Goal: Information Seeking & Learning: Learn about a topic

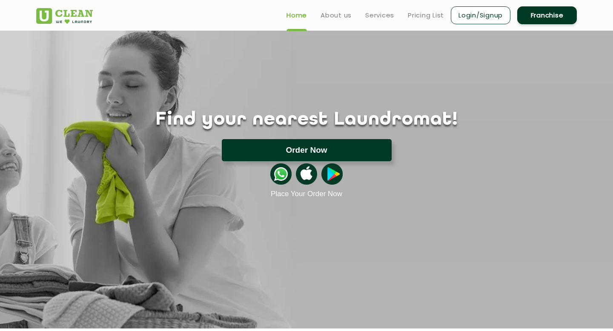
click at [334, 155] on button "Order Now" at bounding box center [307, 150] width 170 height 22
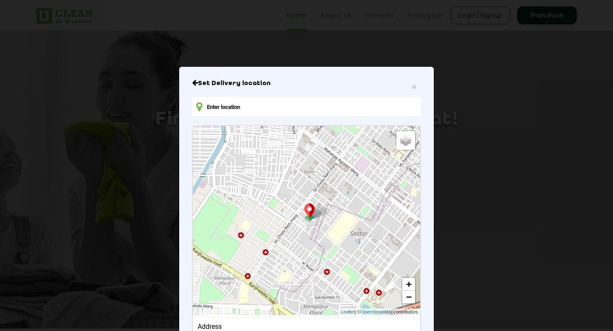
click at [339, 107] on input "text" at bounding box center [306, 106] width 229 height 19
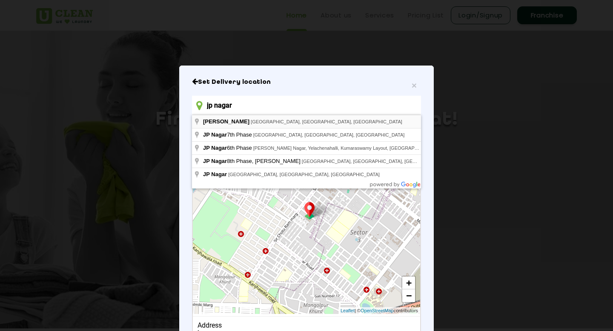
type input "J. P. Nagar, Bengaluru, Karnataka, India"
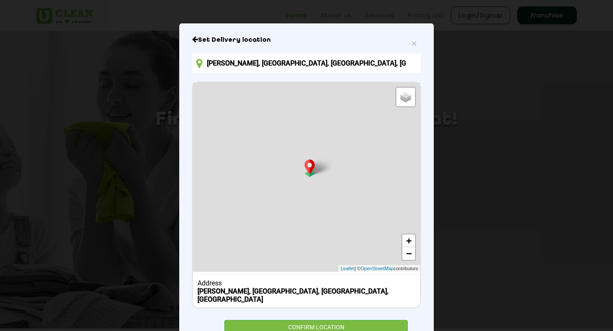
scroll to position [69, 0]
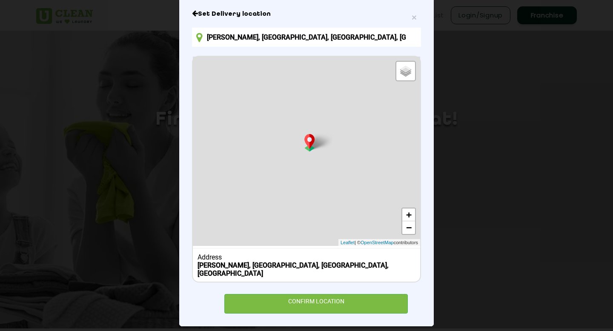
click at [306, 294] on div "CONFIRM LOCATION" at bounding box center [306, 303] width 229 height 19
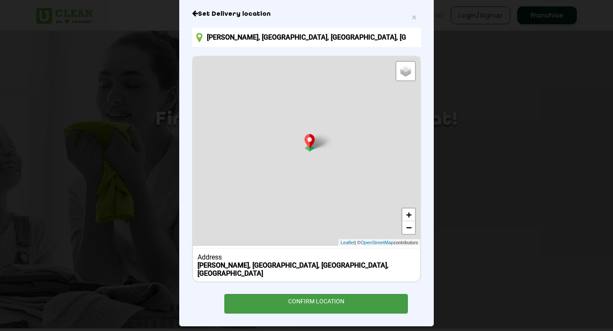
click at [282, 295] on div "CONFIRM LOCATION" at bounding box center [315, 303] width 183 height 19
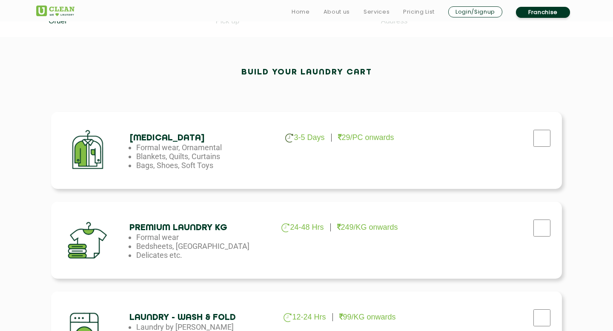
scroll to position [224, 0]
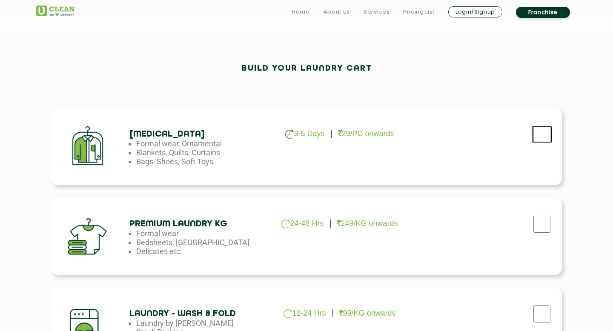
click at [544, 131] on input "checkbox" at bounding box center [541, 134] width 21 height 17
checkbox input "true"
click at [543, 219] on input "checkbox" at bounding box center [541, 224] width 21 height 17
checkbox input "true"
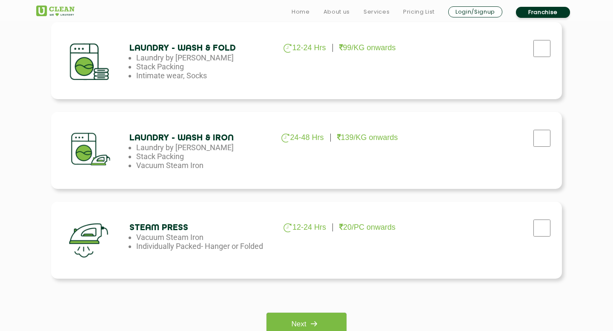
scroll to position [551, 0]
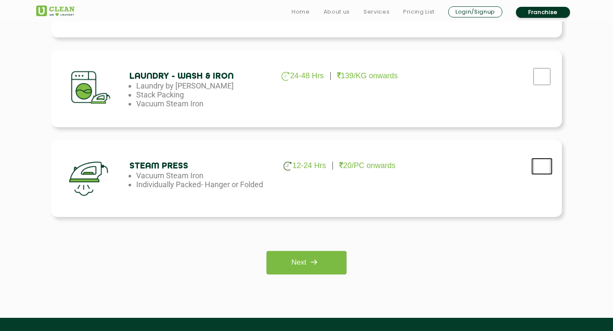
click at [543, 167] on input "checkbox" at bounding box center [541, 166] width 21 height 17
checkbox input "true"
click at [542, 84] on input "checkbox" at bounding box center [541, 76] width 21 height 17
checkbox input "true"
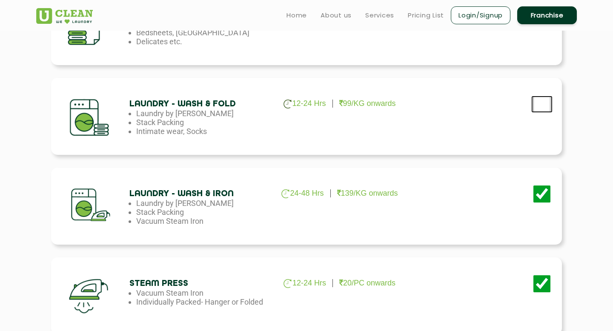
click at [543, 96] on input "checkbox" at bounding box center [541, 104] width 21 height 17
checkbox input "true"
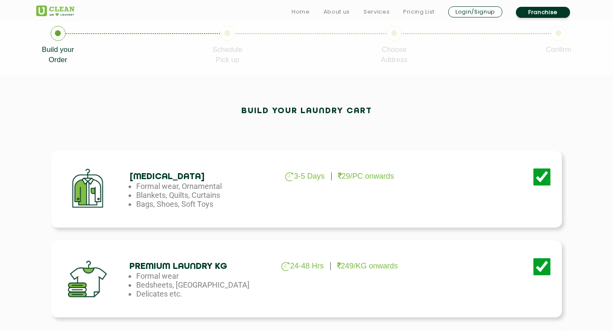
scroll to position [235, 0]
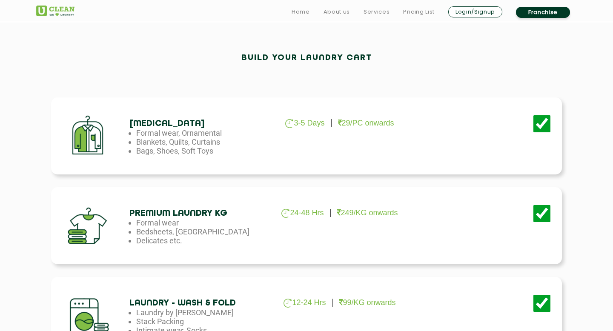
click at [56, 12] on img at bounding box center [55, 11] width 38 height 11
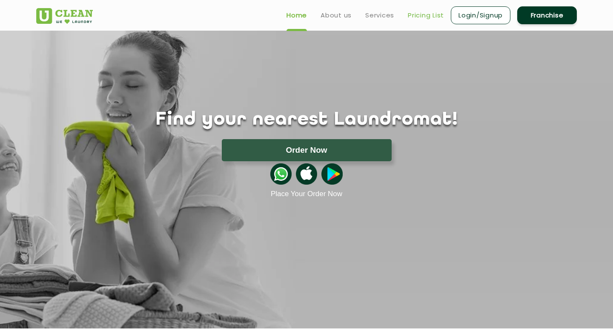
click at [422, 11] on link "Pricing List" at bounding box center [426, 15] width 36 height 10
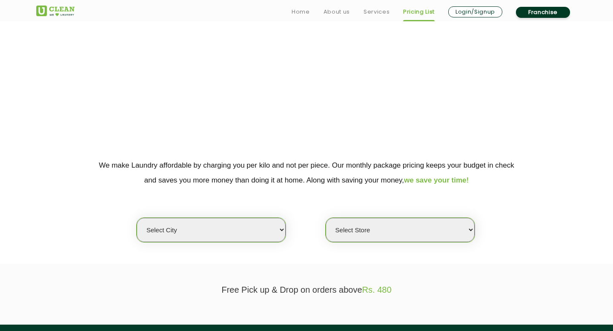
scroll to position [117, 0]
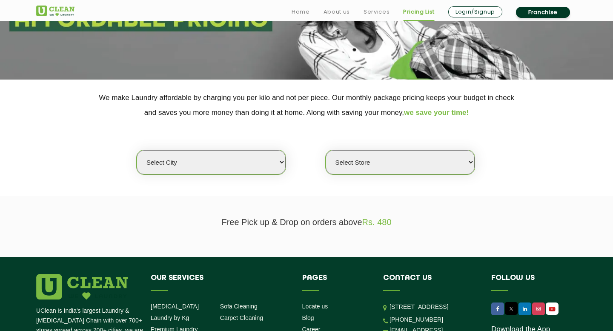
click at [222, 161] on select "Select city [GEOGRAPHIC_DATA] [GEOGRAPHIC_DATA] [GEOGRAPHIC_DATA] [GEOGRAPHIC_D…" at bounding box center [211, 162] width 149 height 24
select select "128"
click at [137, 151] on select "Select city [GEOGRAPHIC_DATA] [GEOGRAPHIC_DATA] [GEOGRAPHIC_DATA] [GEOGRAPHIC_D…" at bounding box center [211, 162] width 149 height 24
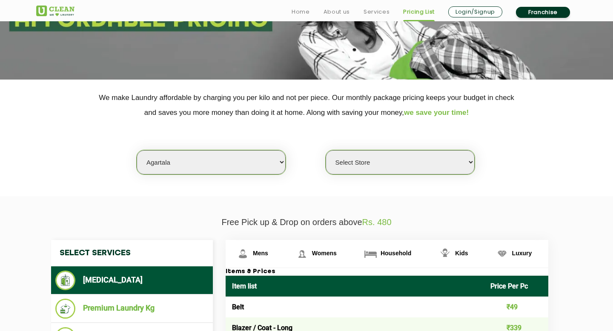
click at [388, 153] on select "Select Store UClean Agartala" at bounding box center [400, 162] width 149 height 24
select select "363"
click at [326, 151] on select "Select Store UClean Agartala" at bounding box center [400, 162] width 149 height 24
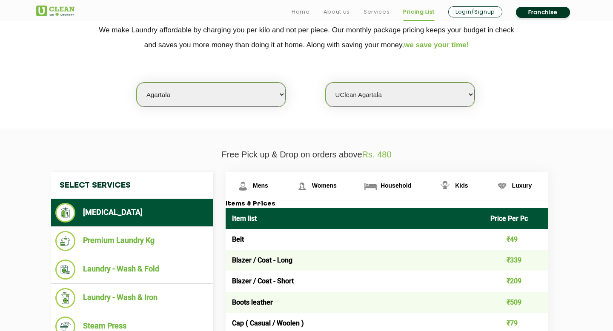
scroll to position [258, 0]
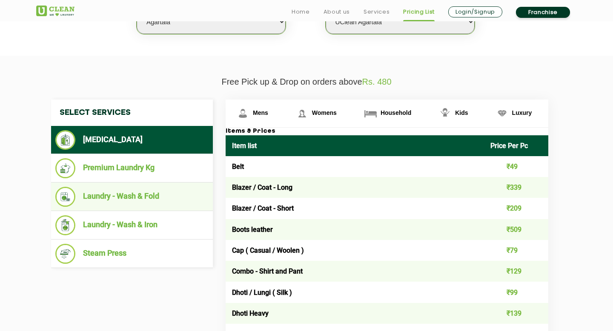
click at [140, 206] on li "Laundry - Wash & Fold" at bounding box center [131, 197] width 153 height 20
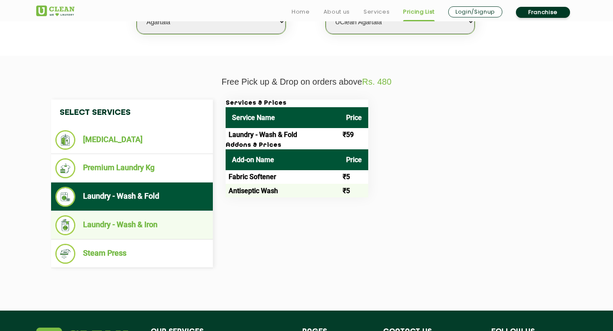
click at [147, 237] on ul "Laundry - Wash & Iron" at bounding box center [132, 225] width 162 height 29
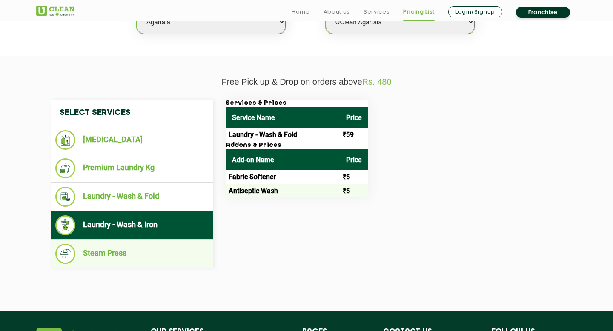
click at [141, 254] on li "Steam Press" at bounding box center [131, 254] width 153 height 20
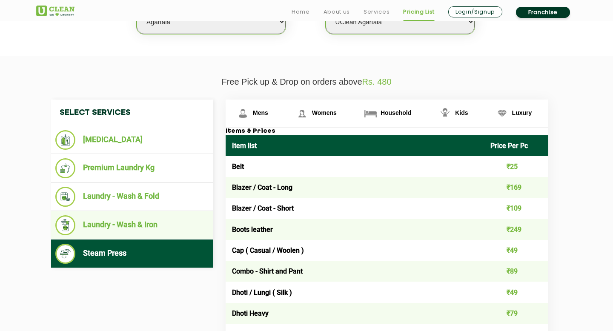
click at [137, 221] on li "Laundry - Wash & Iron" at bounding box center [131, 225] width 153 height 20
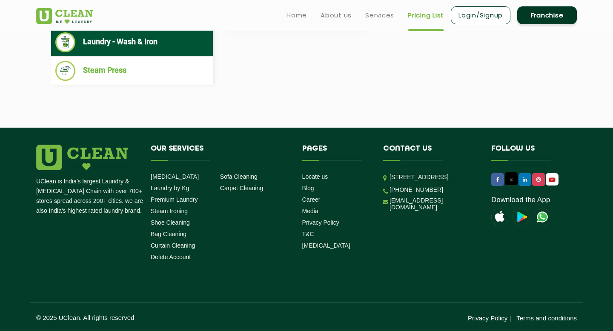
scroll to position [0, 0]
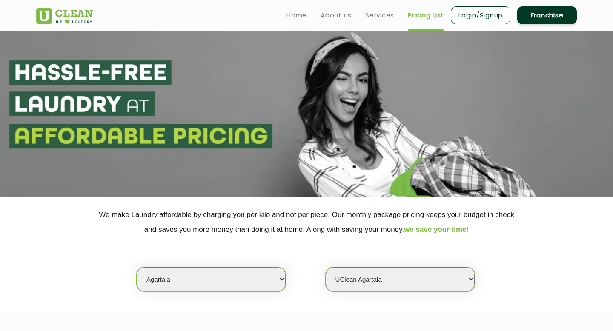
click at [256, 281] on select "Select city [GEOGRAPHIC_DATA] [GEOGRAPHIC_DATA] [GEOGRAPHIC_DATA] [GEOGRAPHIC_D…" at bounding box center [211, 279] width 149 height 24
select select "6"
click at [137, 268] on select "Select city [GEOGRAPHIC_DATA] [GEOGRAPHIC_DATA] [GEOGRAPHIC_DATA] [GEOGRAPHIC_D…" at bounding box center [211, 279] width 149 height 24
click at [386, 293] on section "We make Laundry affordable by charging you per kilo and not per piece. Our mont…" at bounding box center [306, 255] width 613 height 117
click at [386, 282] on select "Select Store [GEOGRAPHIC_DATA] [GEOGRAPHIC_DATA] UClean KR [GEOGRAPHIC_DATA] [G…" at bounding box center [400, 279] width 149 height 24
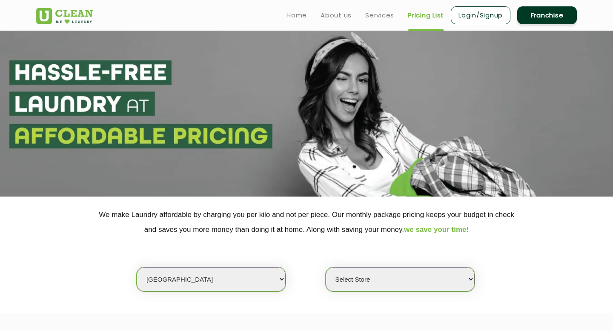
select select "255"
click at [326, 268] on select "Select Store [GEOGRAPHIC_DATA] [GEOGRAPHIC_DATA] UClean KR [GEOGRAPHIC_DATA] [G…" at bounding box center [400, 279] width 149 height 24
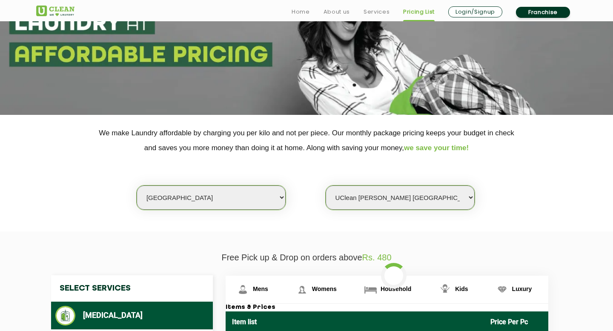
scroll to position [320, 0]
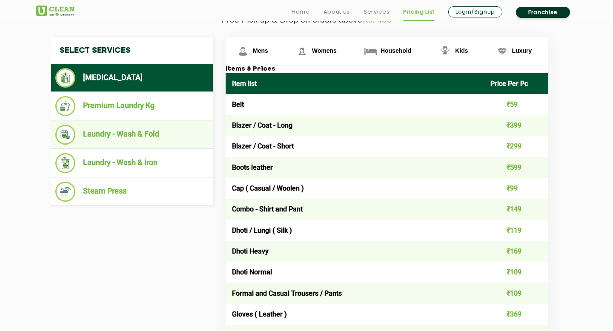
click at [123, 123] on ul "Laundry - Wash & Fold" at bounding box center [132, 134] width 162 height 29
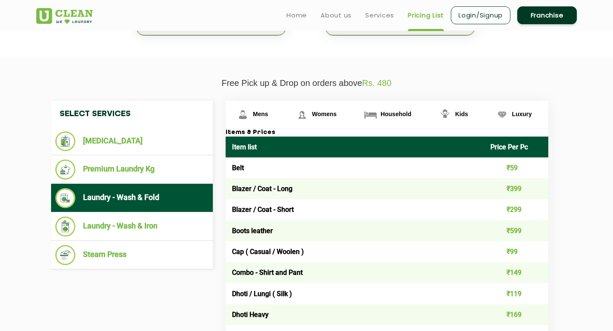
scroll to position [249, 0]
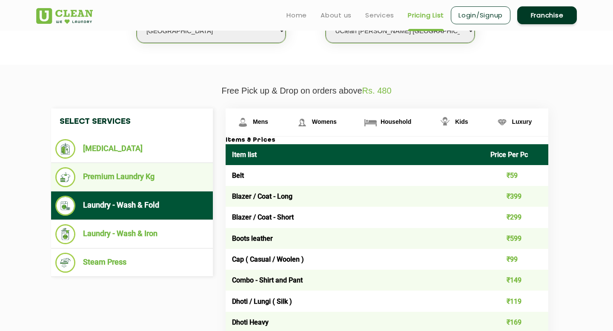
click at [166, 176] on li "Premium Laundry Kg" at bounding box center [131, 177] width 153 height 20
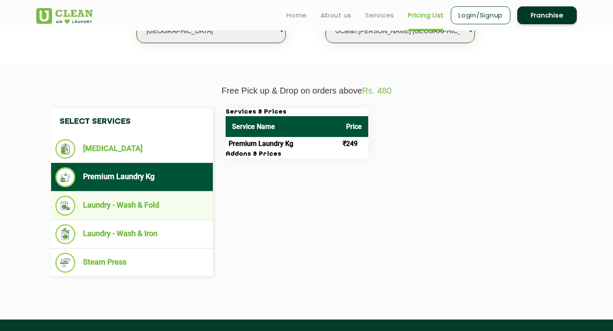
click at [147, 213] on li "Laundry - Wash & Fold" at bounding box center [131, 206] width 153 height 20
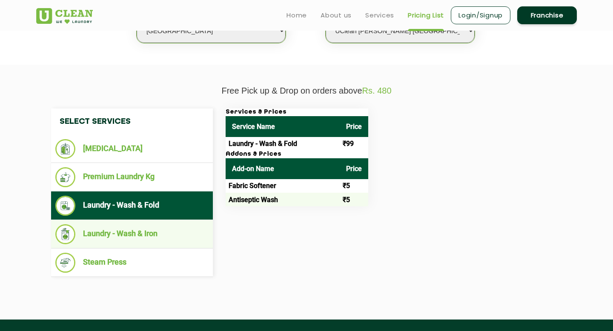
click at [137, 232] on li "Laundry - Wash & Iron" at bounding box center [131, 234] width 153 height 20
